Goal: Find specific page/section: Find specific page/section

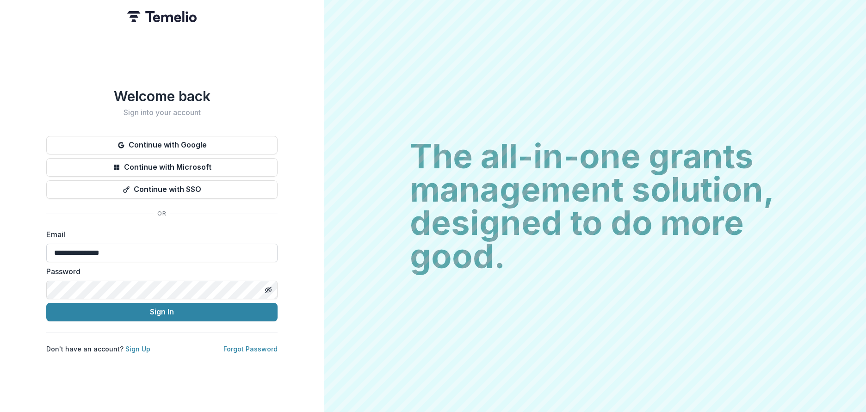
type input "**********"
click at [165, 310] on button "Sign In" at bounding box center [161, 312] width 231 height 19
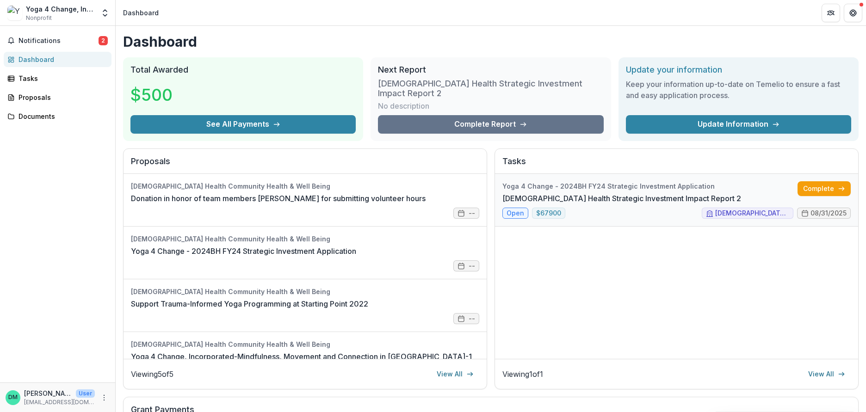
click at [623, 193] on link "[DEMOGRAPHIC_DATA] Health Strategic Investment Impact Report 2" at bounding box center [622, 198] width 239 height 11
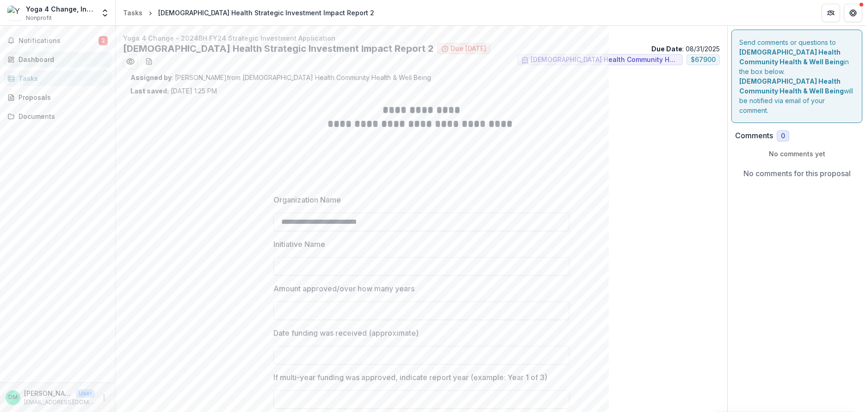
click at [48, 56] on div "Dashboard" at bounding box center [62, 60] width 86 height 10
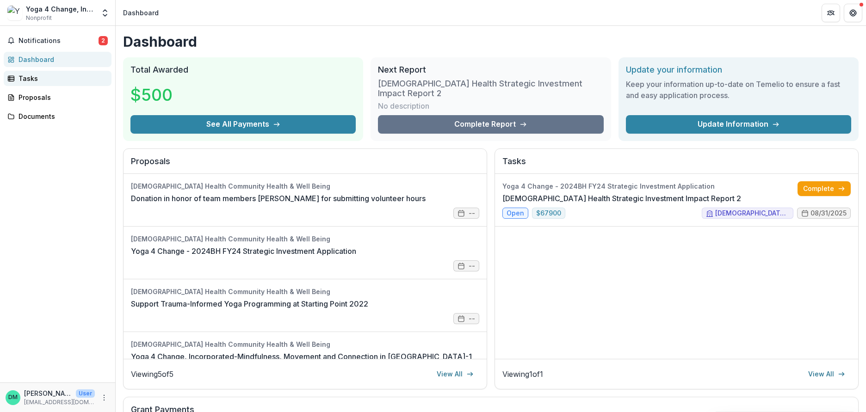
click at [35, 79] on div "Tasks" at bounding box center [62, 79] width 86 height 10
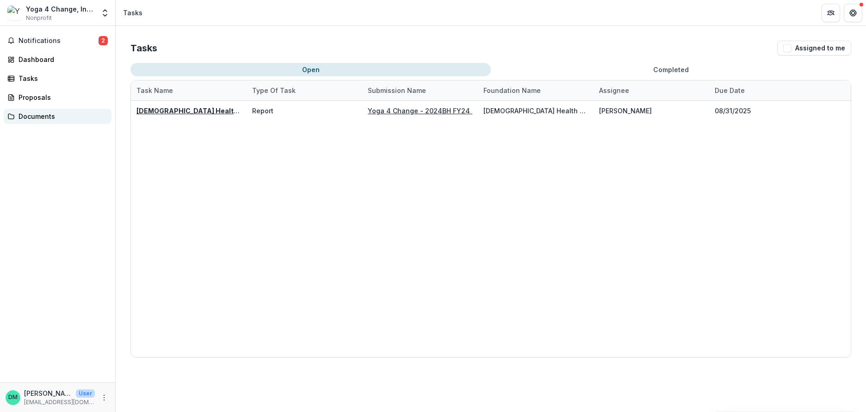
click at [40, 113] on div "Documents" at bounding box center [62, 117] width 86 height 10
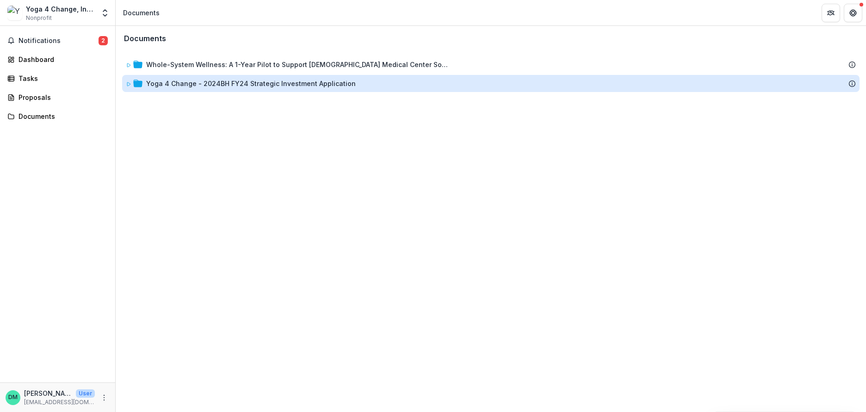
click at [170, 84] on div "Yoga 4 Change - 2024BH FY24 Strategic Investment Application" at bounding box center [251, 84] width 210 height 10
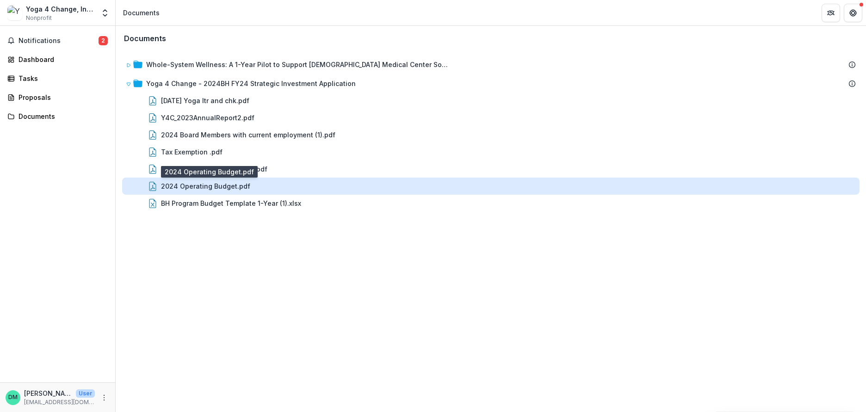
click at [192, 186] on div "2024 Operating Budget.pdf" at bounding box center [205, 186] width 89 height 10
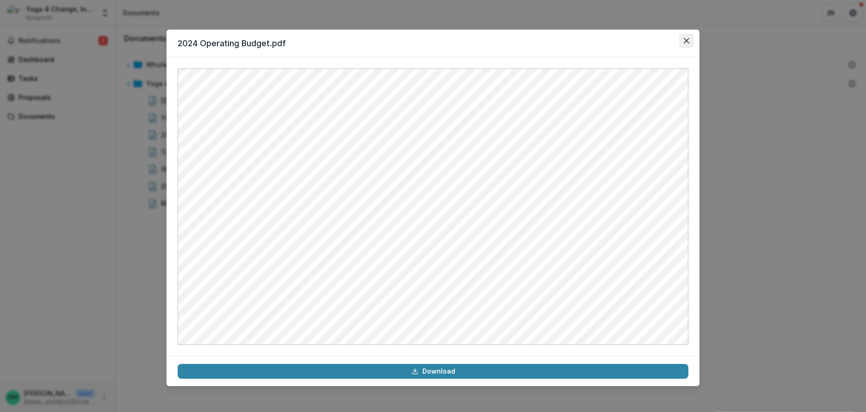
click at [688, 41] on icon "Close" at bounding box center [687, 41] width 6 height 6
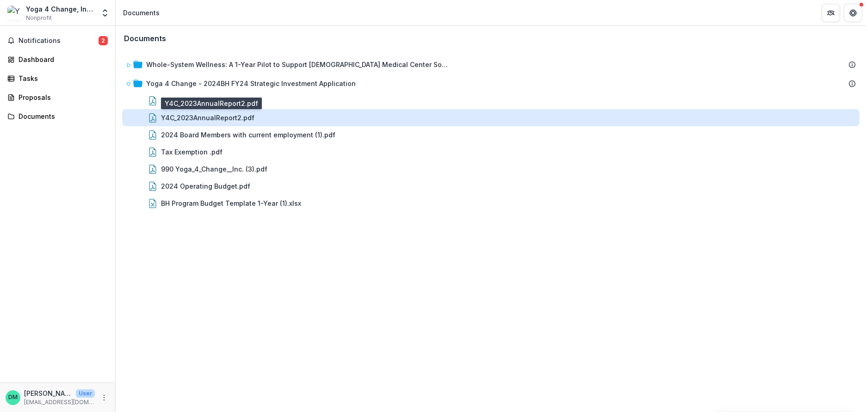
click at [208, 115] on div "Y4C_2023AnnualReport2.pdf" at bounding box center [207, 118] width 93 height 10
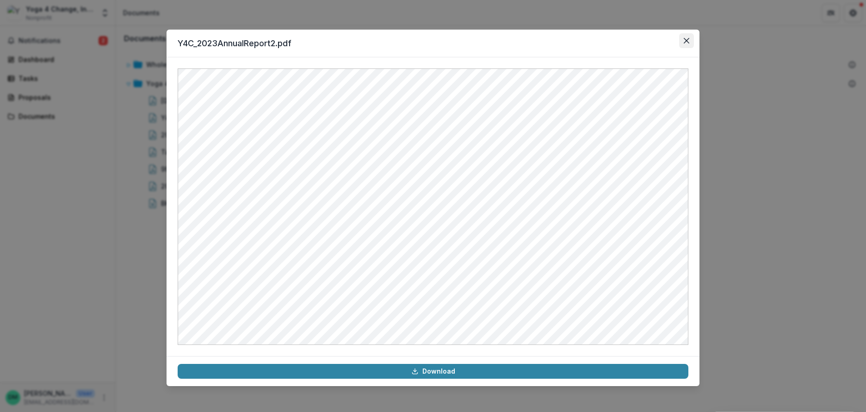
click at [690, 40] on button "Close" at bounding box center [686, 40] width 15 height 15
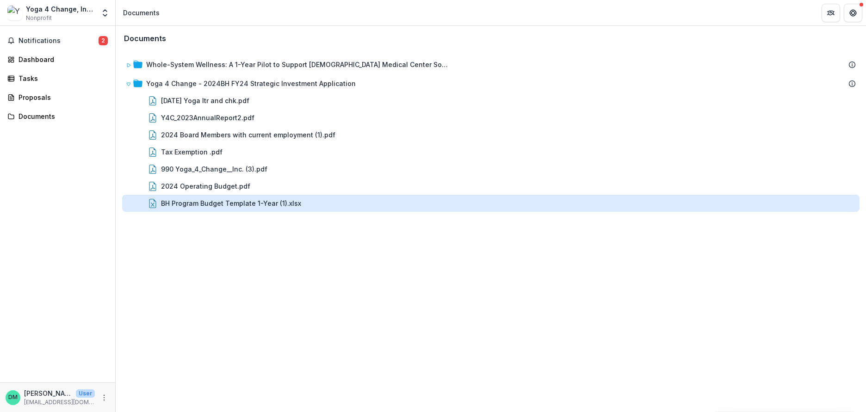
click at [202, 203] on div "BH Program Budget Template 1-Year (1).xlsx" at bounding box center [231, 204] width 140 height 10
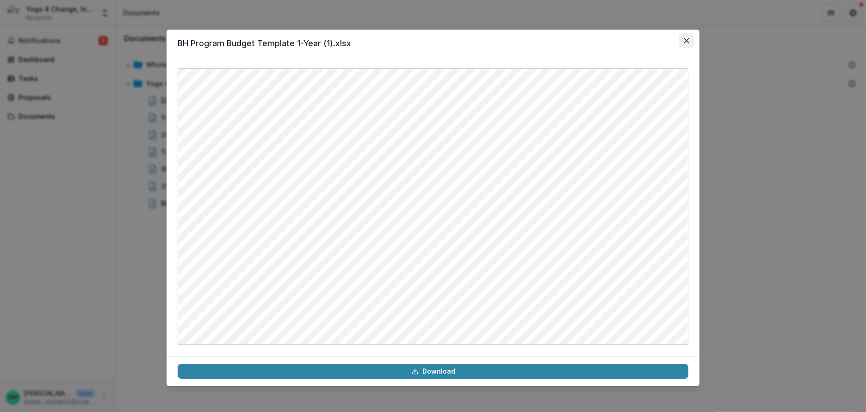
click at [688, 43] on icon "Close" at bounding box center [687, 41] width 6 height 6
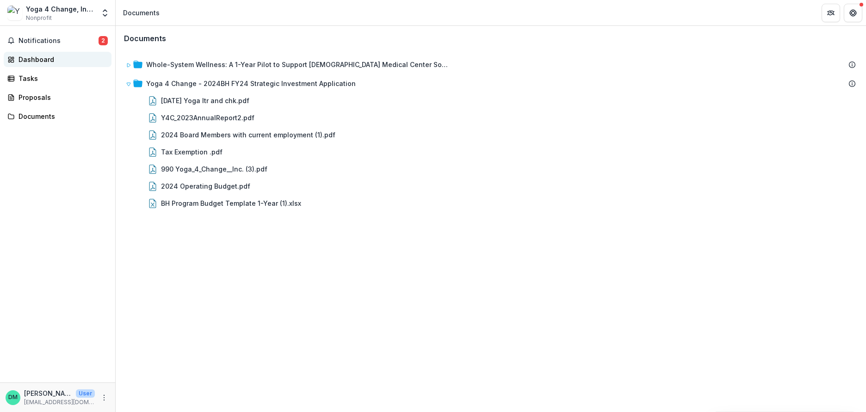
click at [40, 55] on div "Dashboard" at bounding box center [62, 60] width 86 height 10
